Goal: Find specific page/section

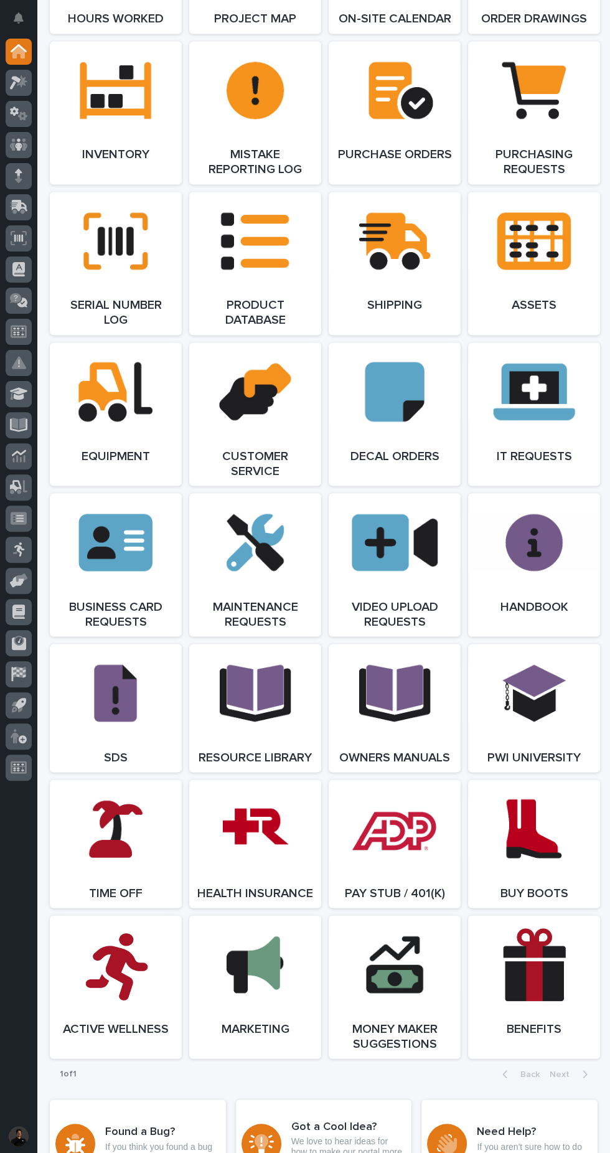
scroll to position [1405, 0]
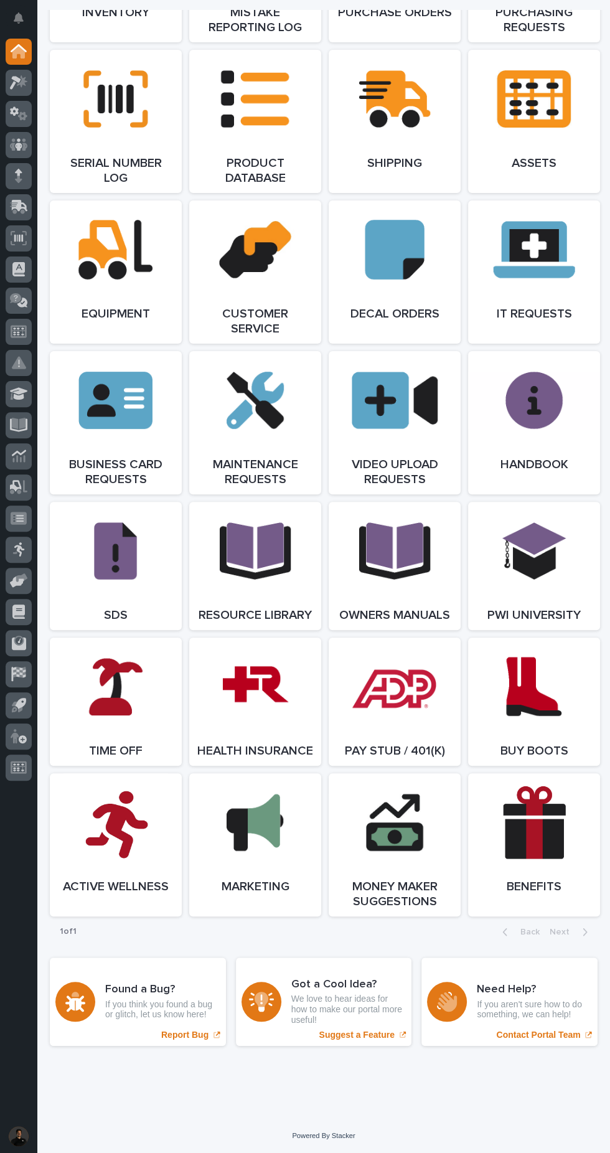
click at [256, 697] on span "Open Link" at bounding box center [255, 701] width 40 height 9
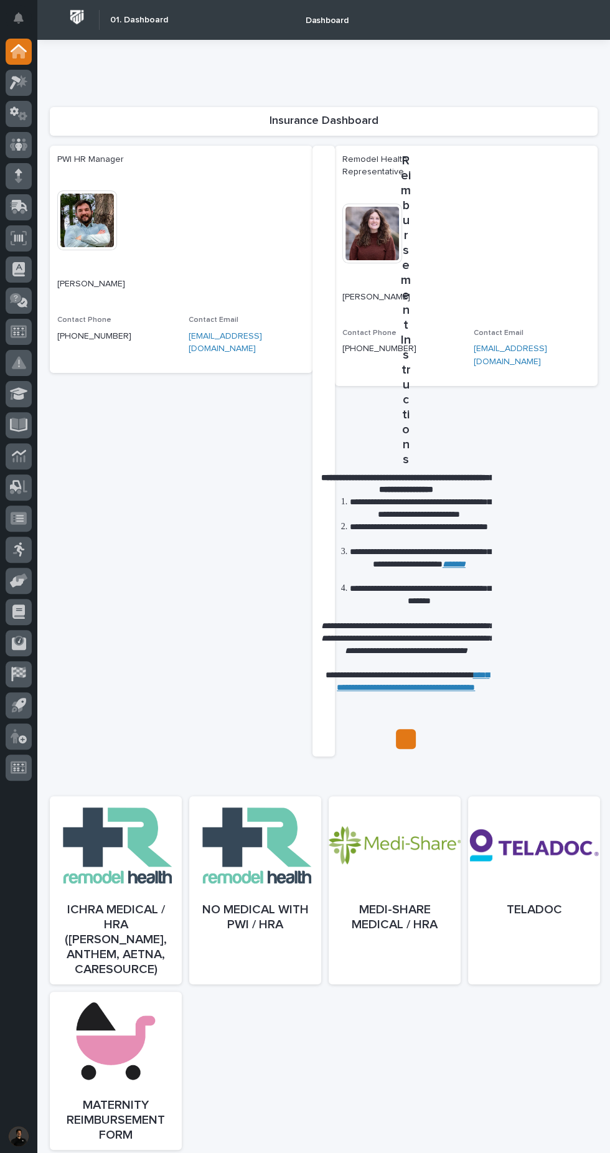
click at [411, 907] on div at bounding box center [395, 902] width 132 height 188
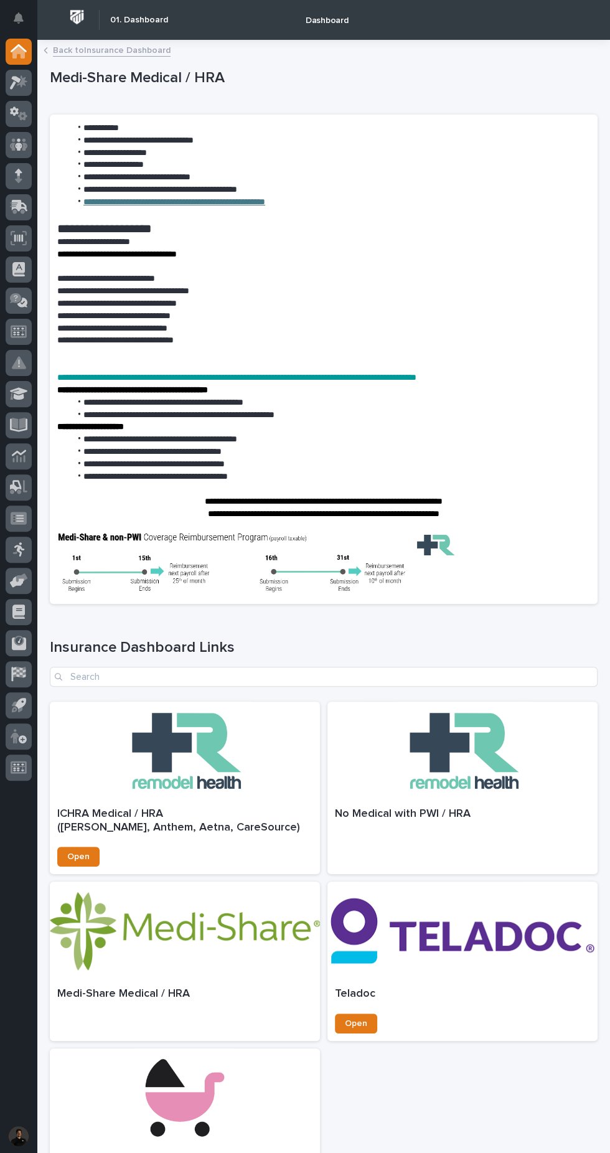
click at [240, 202] on link "**********" at bounding box center [174, 201] width 182 height 9
